Goal: Task Accomplishment & Management: Use online tool/utility

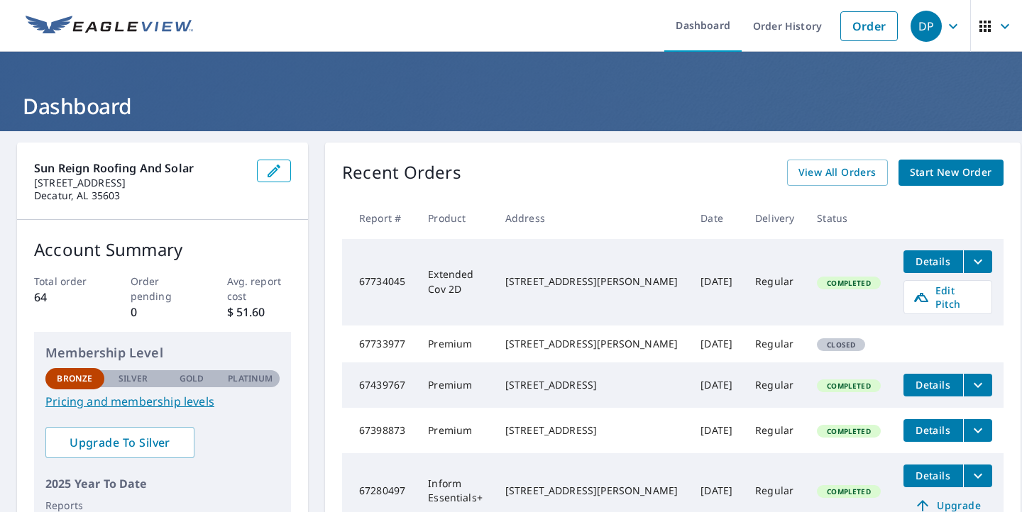
click at [707, 172] on div "Recent Orders View All Orders Start New Order" at bounding box center [672, 173] width 661 height 26
click at [935, 297] on span "Edit Pitch" at bounding box center [948, 297] width 70 height 27
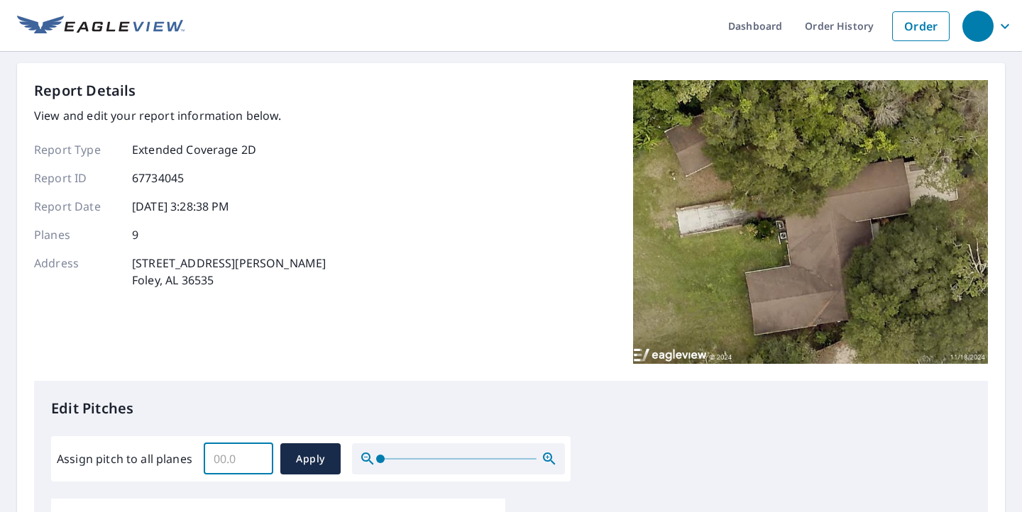
drag, startPoint x: 246, startPoint y: 454, endPoint x: 214, endPoint y: 456, distance: 32.7
click at [214, 456] on input "Assign pitch to all planes" at bounding box center [239, 459] width 70 height 40
click at [260, 457] on input "0.1" at bounding box center [239, 459] width 70 height 40
click at [260, 457] on input "0.2" at bounding box center [239, 459] width 70 height 40
click at [260, 457] on input "0.3" at bounding box center [239, 459] width 70 height 40
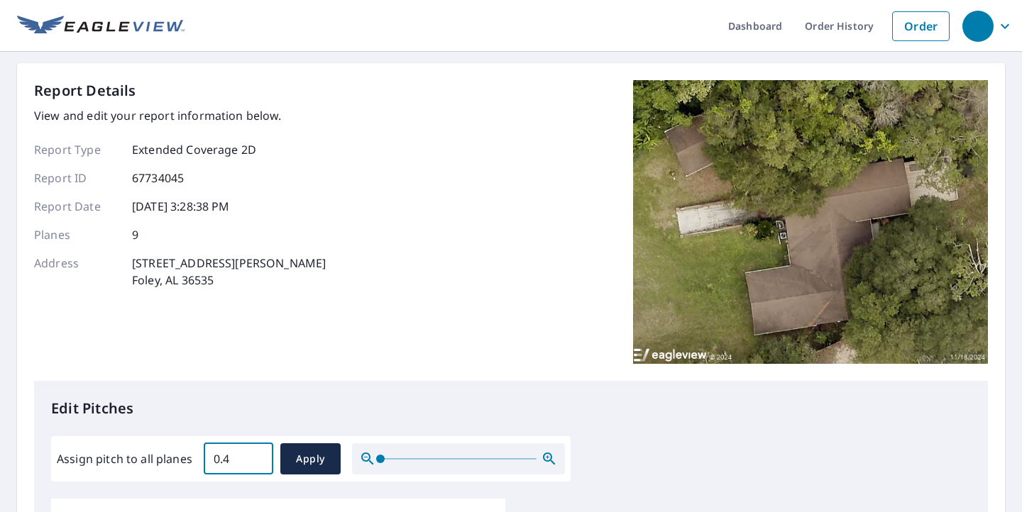
click at [260, 457] on input "0.4" at bounding box center [239, 459] width 70 height 40
click at [260, 457] on input "4.7" at bounding box center [239, 459] width 70 height 40
click at [260, 457] on input "4.8" at bounding box center [239, 459] width 70 height 40
click at [260, 457] on input "4.9" at bounding box center [239, 459] width 70 height 40
click at [260, 457] on input "5" at bounding box center [239, 459] width 70 height 40
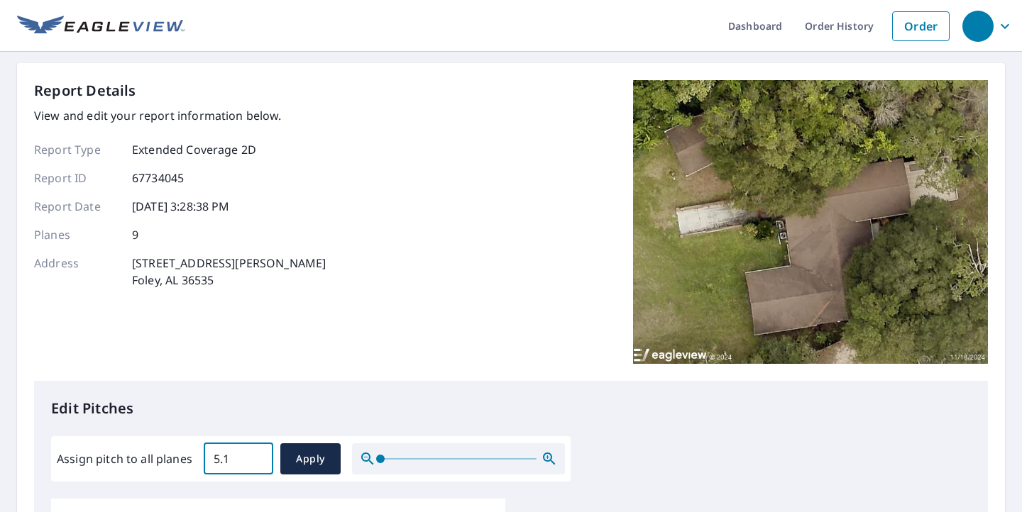
click at [260, 457] on input "5.1" at bounding box center [239, 459] width 70 height 40
click at [260, 457] on input "5.2" at bounding box center [239, 459] width 70 height 40
click at [260, 457] on input "5.3" at bounding box center [239, 459] width 70 height 40
click at [260, 457] on input "5.4" at bounding box center [239, 459] width 70 height 40
click at [260, 457] on input "5.5" at bounding box center [239, 459] width 70 height 40
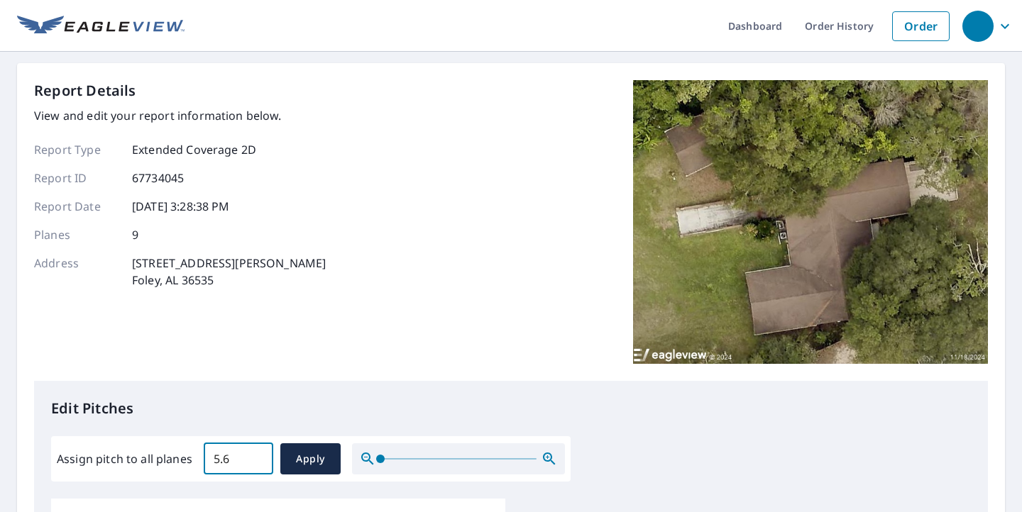
click at [260, 457] on input "5.6" at bounding box center [239, 459] width 70 height 40
click at [260, 457] on input "5.7" at bounding box center [239, 459] width 70 height 40
click at [260, 457] on input "5.8" at bounding box center [239, 459] width 70 height 40
click at [260, 457] on input "5.9" at bounding box center [239, 459] width 70 height 40
click at [260, 457] on input "6" at bounding box center [239, 459] width 70 height 40
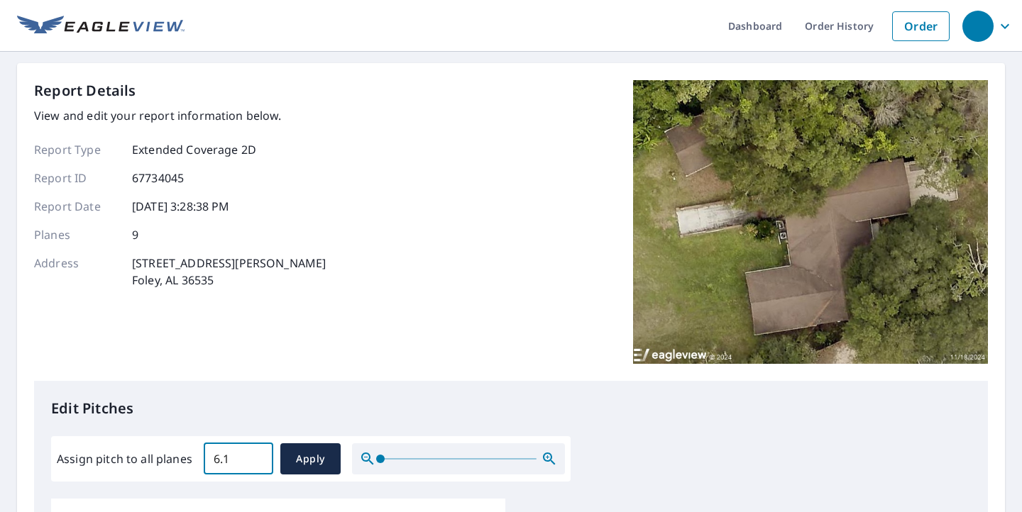
click at [260, 457] on input "6.1" at bounding box center [239, 459] width 70 height 40
click at [260, 457] on input "6.2" at bounding box center [239, 459] width 70 height 40
click at [260, 457] on input "6.3" at bounding box center [239, 459] width 70 height 40
click at [260, 457] on input "6.4" at bounding box center [239, 459] width 70 height 40
type input "6.5"
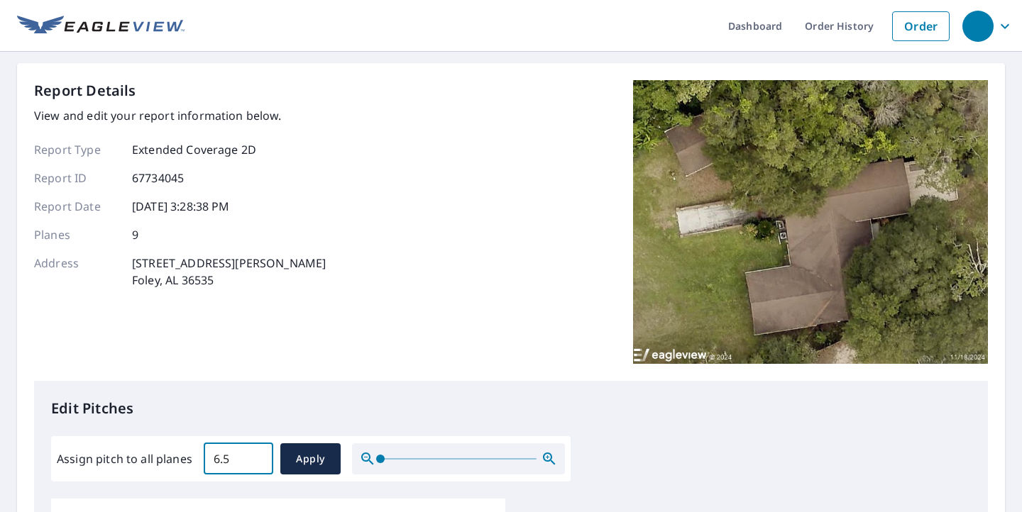
click at [260, 457] on input "6.5" at bounding box center [239, 459] width 70 height 40
click at [296, 456] on span "Apply" at bounding box center [311, 460] width 38 height 18
type input "6.5"
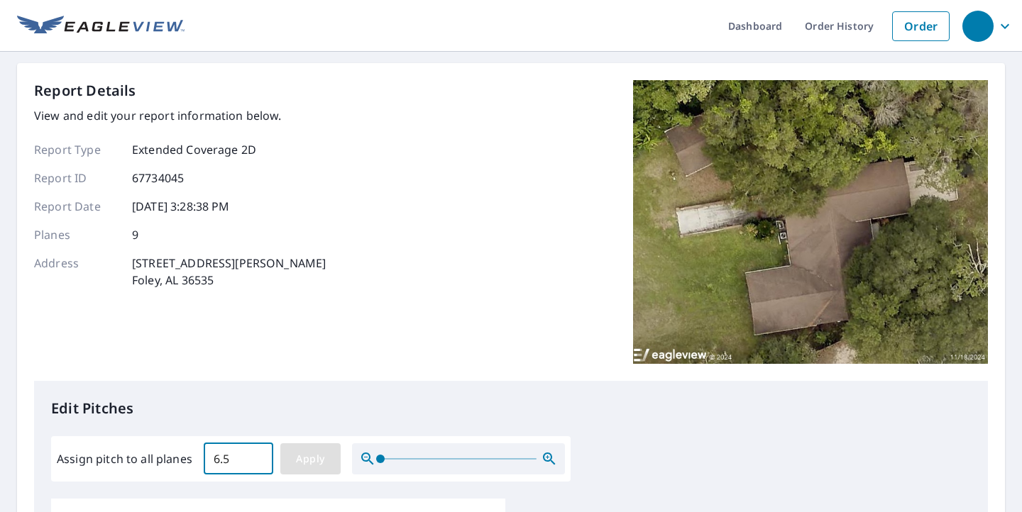
type input "6.5"
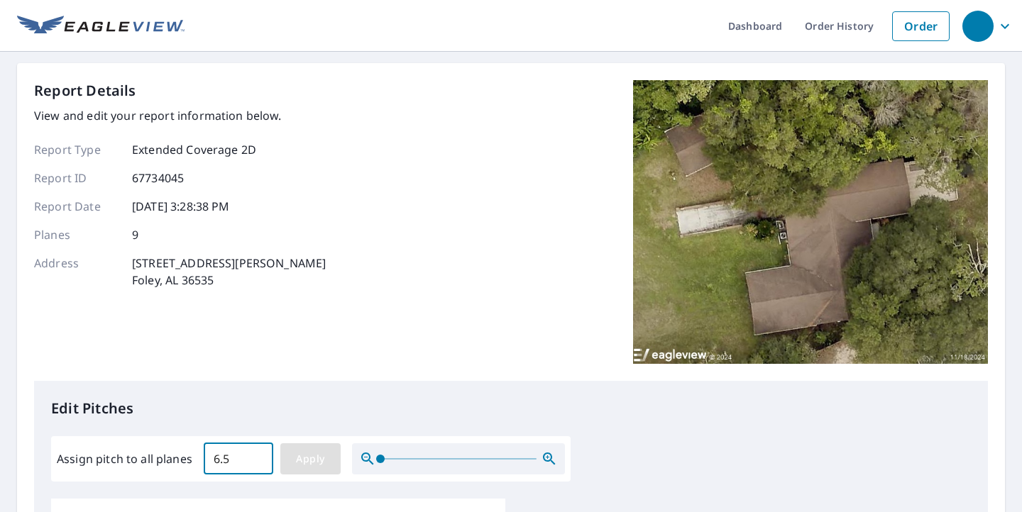
type input "6.5"
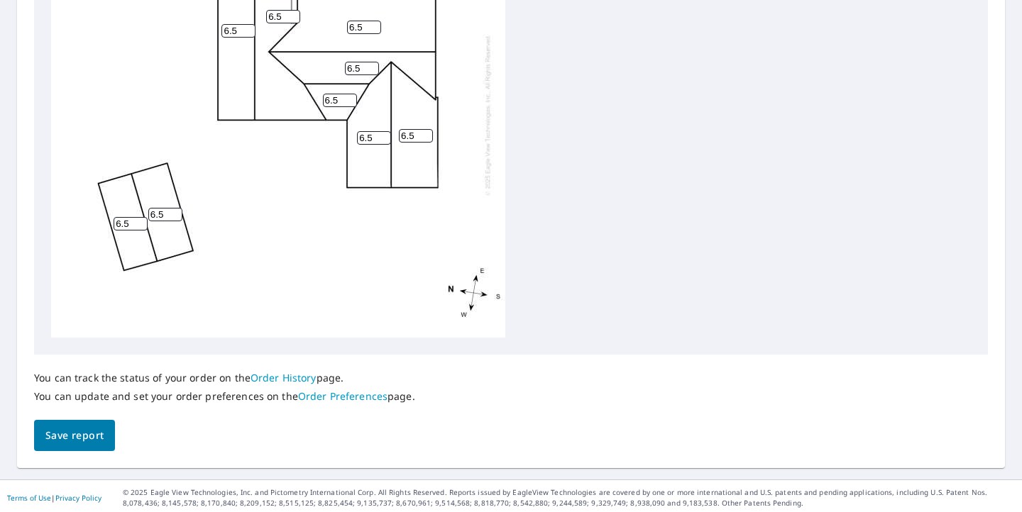
scroll to position [610, 0]
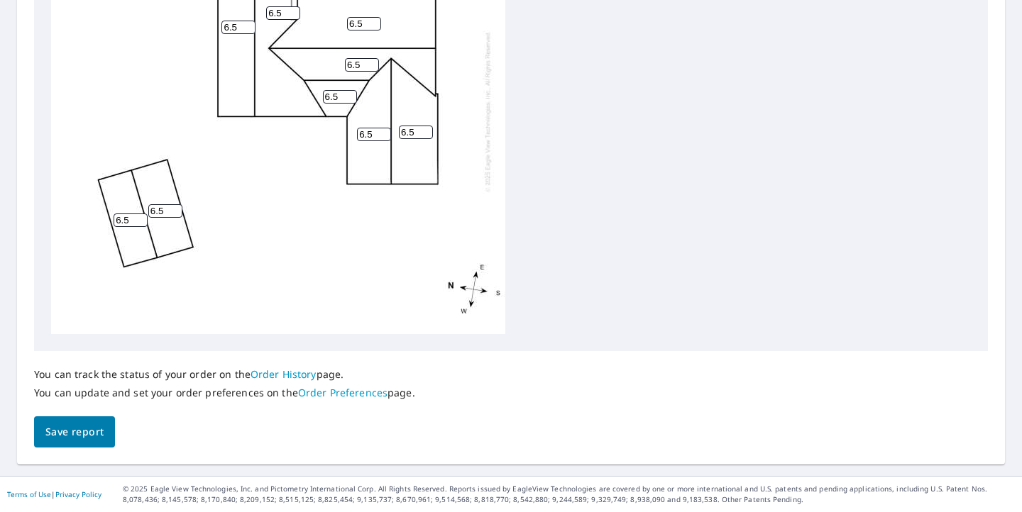
click at [67, 430] on span "Save report" at bounding box center [74, 433] width 58 height 18
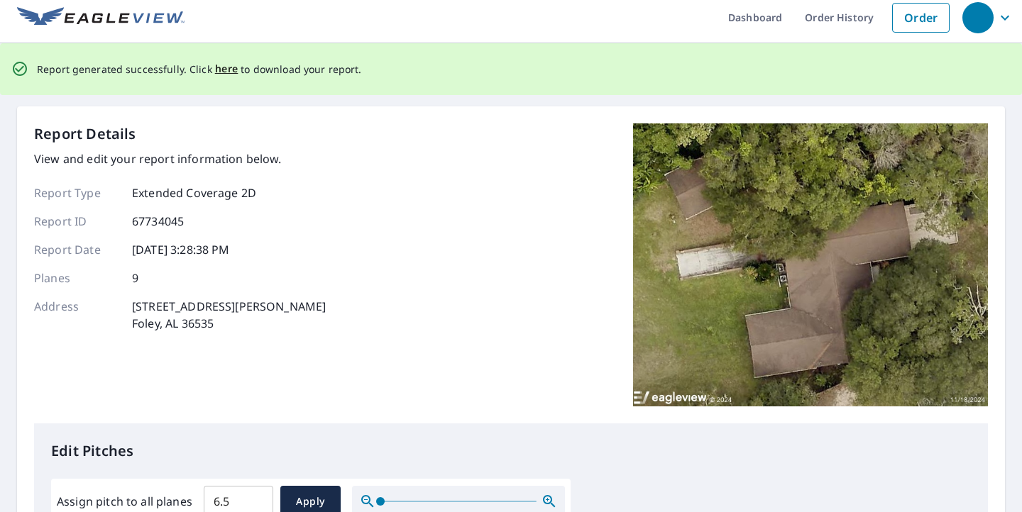
scroll to position [0, 0]
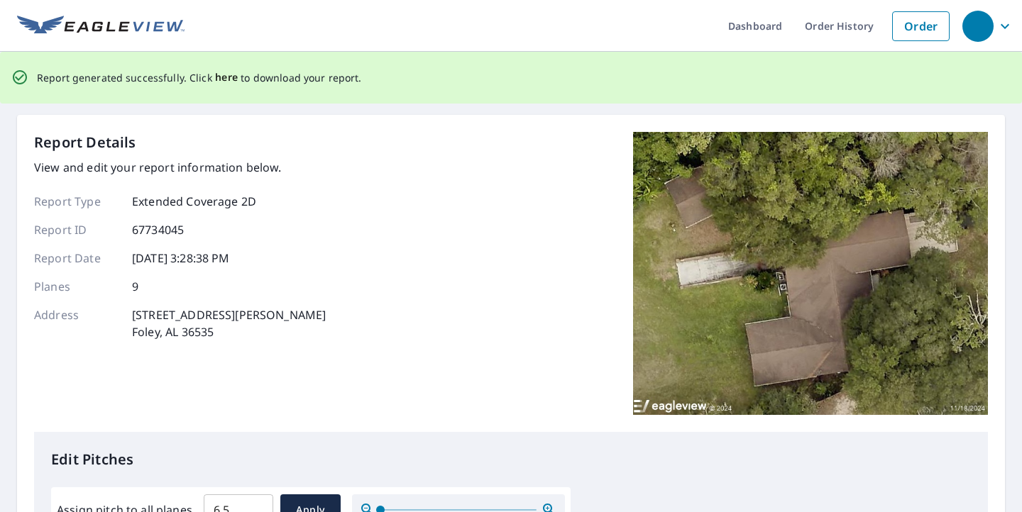
click at [225, 79] on span "here" at bounding box center [226, 78] width 23 height 18
